Goal: Contribute content: Contribute content

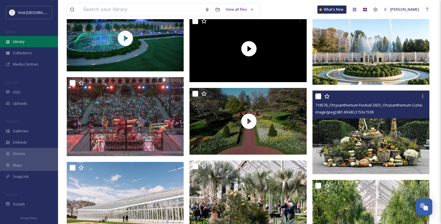
scroll to position [902, 0]
click at [29, 42] on div "Library" at bounding box center [29, 41] width 58 height 11
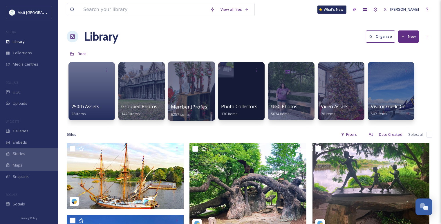
click at [186, 92] on div at bounding box center [191, 90] width 47 height 59
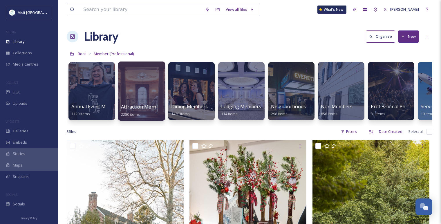
click at [149, 93] on div at bounding box center [141, 90] width 47 height 59
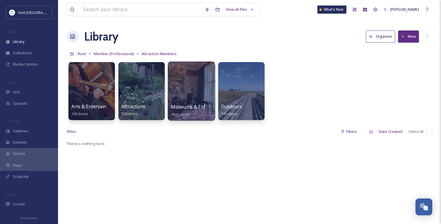
click at [206, 103] on div at bounding box center [191, 90] width 47 height 59
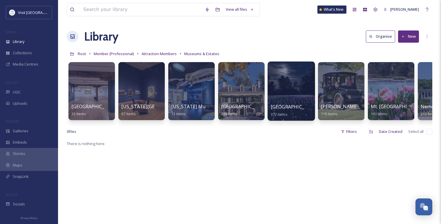
click at [279, 92] on div at bounding box center [290, 90] width 47 height 59
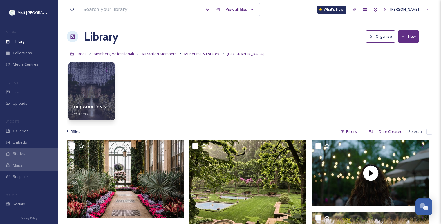
click at [411, 38] on button "New" at bounding box center [408, 36] width 21 height 12
click at [410, 68] on div "Folder" at bounding box center [401, 72] width 33 height 11
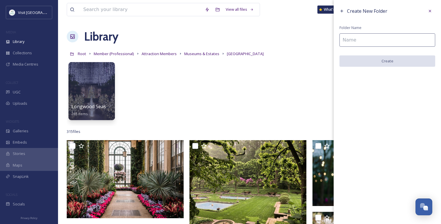
click at [365, 37] on input at bounding box center [387, 39] width 96 height 13
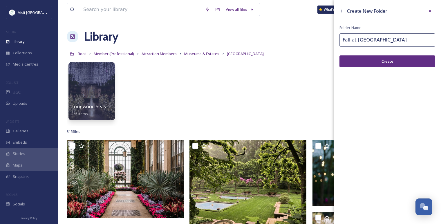
type input "Fall at [GEOGRAPHIC_DATA]"
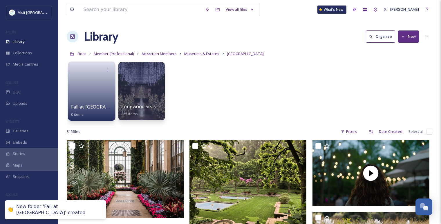
click at [96, 92] on link at bounding box center [91, 89] width 41 height 28
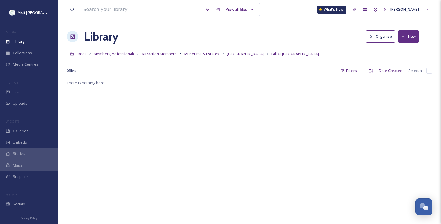
click at [411, 38] on button "New" at bounding box center [408, 36] width 21 height 12
click at [404, 49] on span "File Upload" at bounding box center [405, 50] width 19 height 6
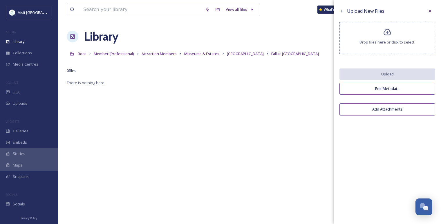
click at [383, 38] on div "Drop files here or click to select." at bounding box center [387, 38] width 96 height 32
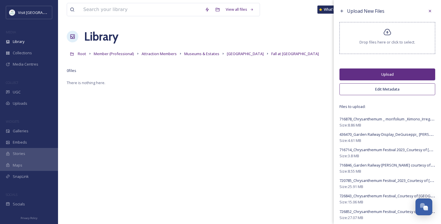
click at [365, 91] on button "Edit Metadata" at bounding box center [387, 89] width 96 height 12
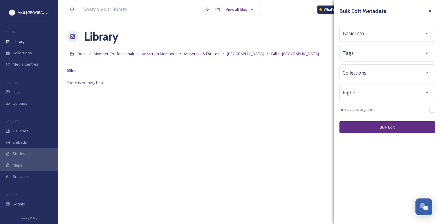
click at [371, 88] on div "Rights" at bounding box center [386, 92] width 89 height 10
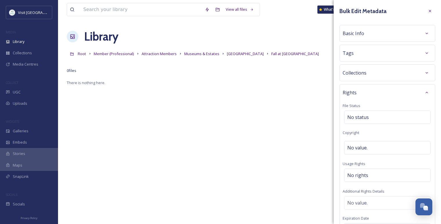
click at [346, 31] on span "Basic Info" at bounding box center [352, 33] width 21 height 7
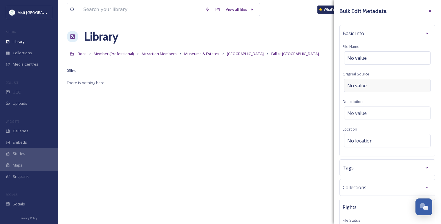
click at [359, 87] on span "No value." at bounding box center [357, 85] width 20 height 7
type input "[GEOGRAPHIC_DATA]"
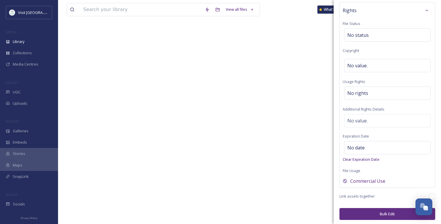
scroll to position [79, 0]
click at [385, 211] on button "Bulk Edit" at bounding box center [387, 214] width 96 height 12
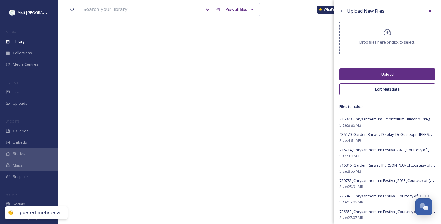
click at [372, 75] on button "Upload" at bounding box center [387, 74] width 96 height 12
